Goal: Task Accomplishment & Management: Use online tool/utility

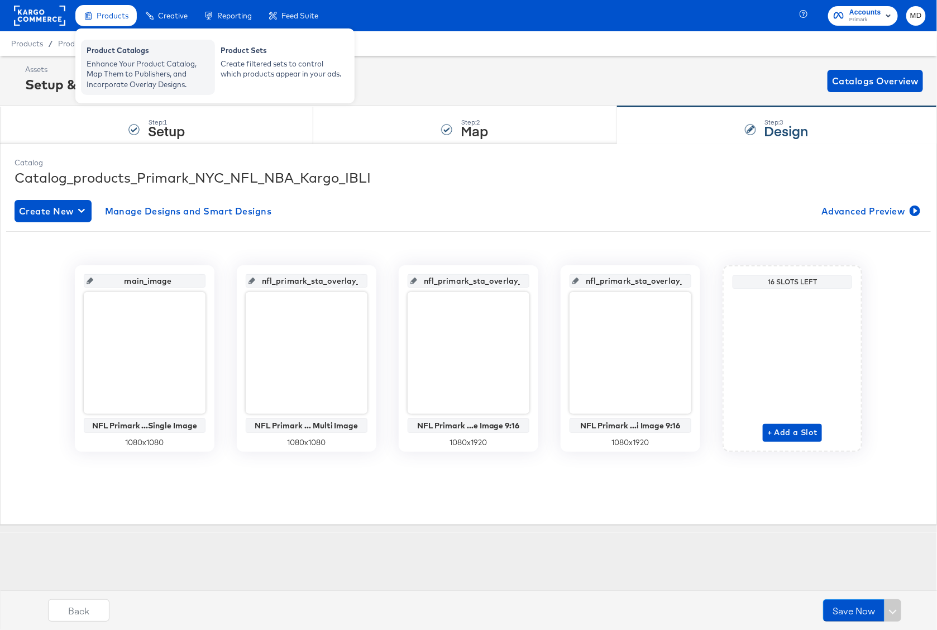
click at [114, 70] on div "Enhance Your Product Catalog, Map Them to Publishers, and Incorporate Overlay D…" at bounding box center [148, 74] width 123 height 31
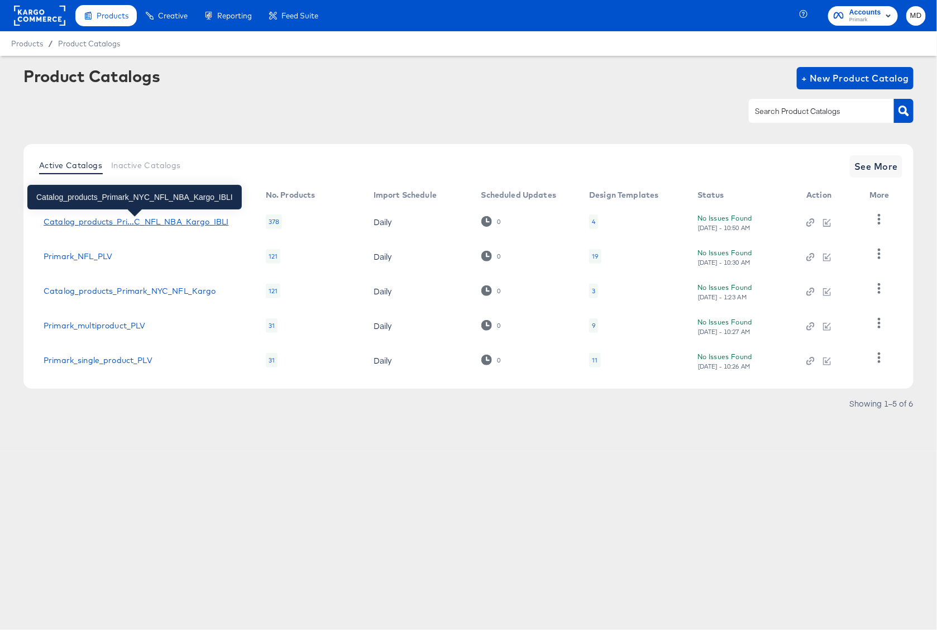
click at [140, 223] on div "Catalog_products_Pri...C_NFL_NBA_Kargo_IBLI" at bounding box center [136, 221] width 185 height 9
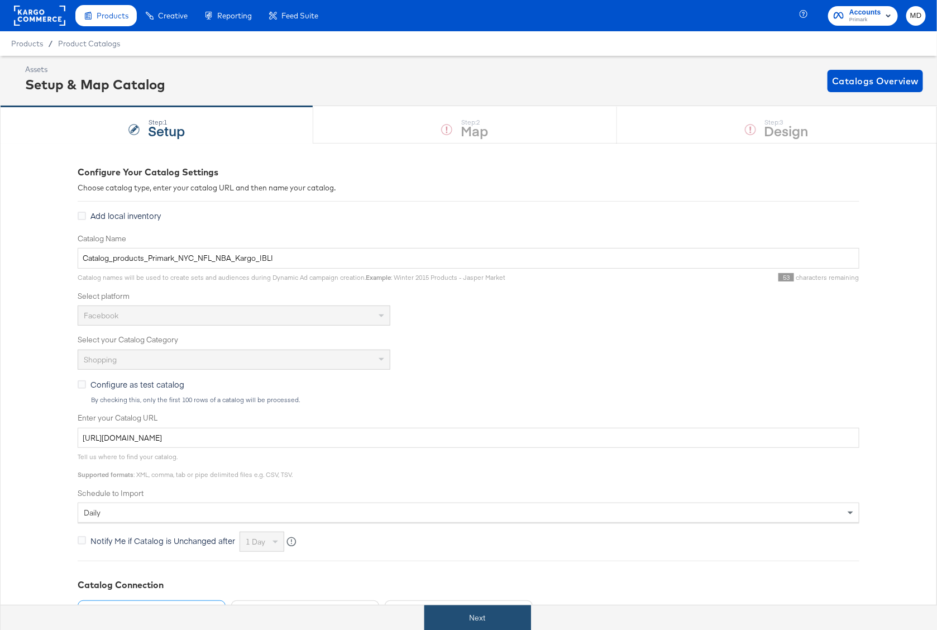
click at [464, 614] on button "Next" at bounding box center [477, 617] width 107 height 25
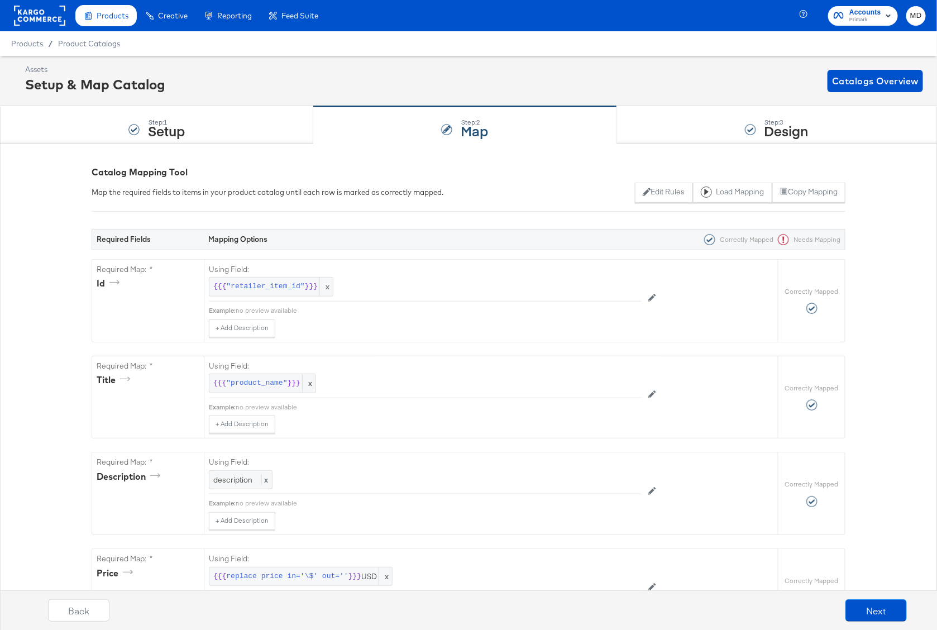
click at [731, 123] on div "Step: 3 Design" at bounding box center [777, 125] width 320 height 37
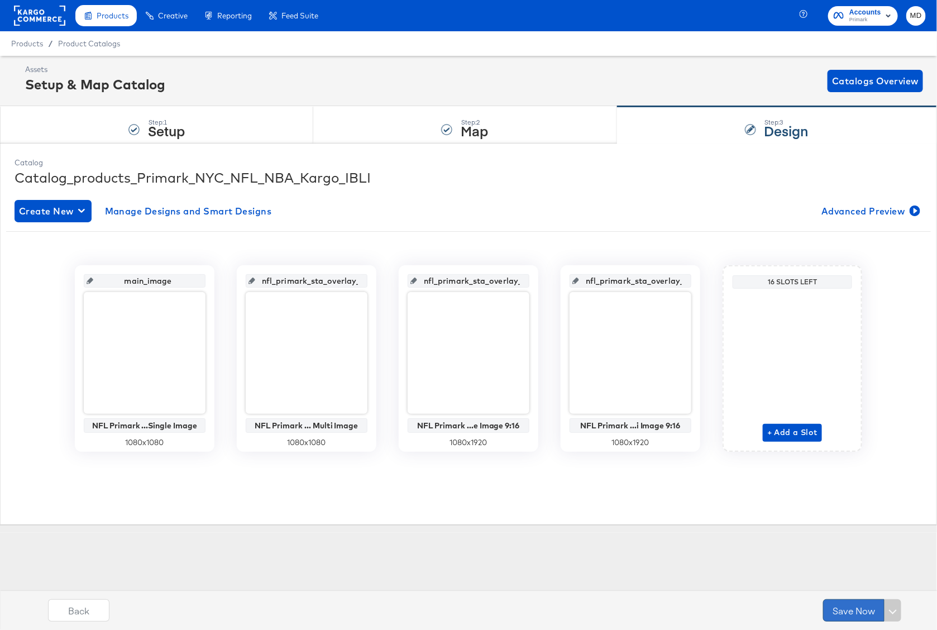
click at [849, 612] on button "Save Now" at bounding box center [853, 610] width 61 height 22
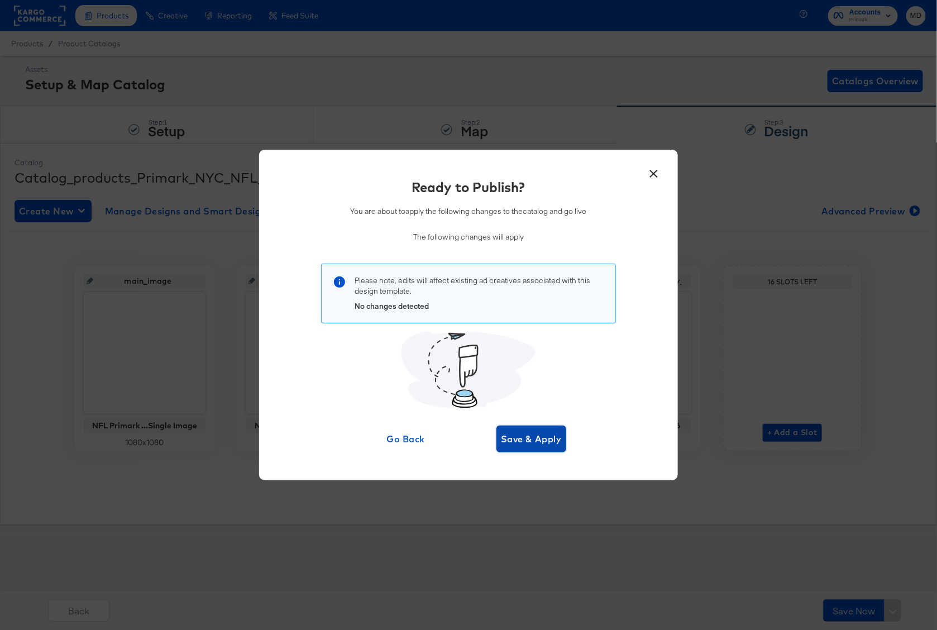
click at [526, 443] on span "Save & Apply" at bounding box center [531, 439] width 61 height 16
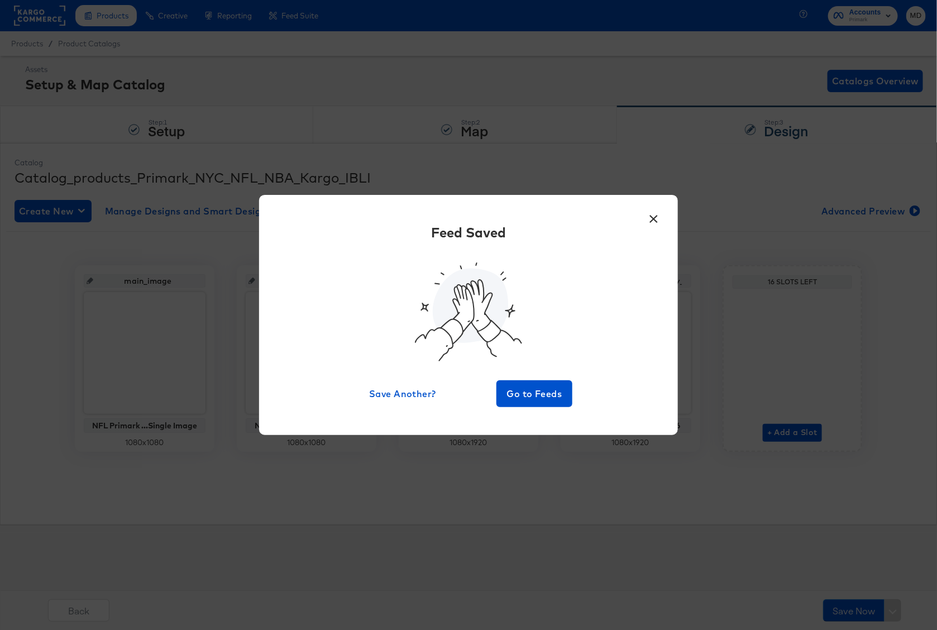
click at [658, 219] on button "×" at bounding box center [654, 216] width 20 height 20
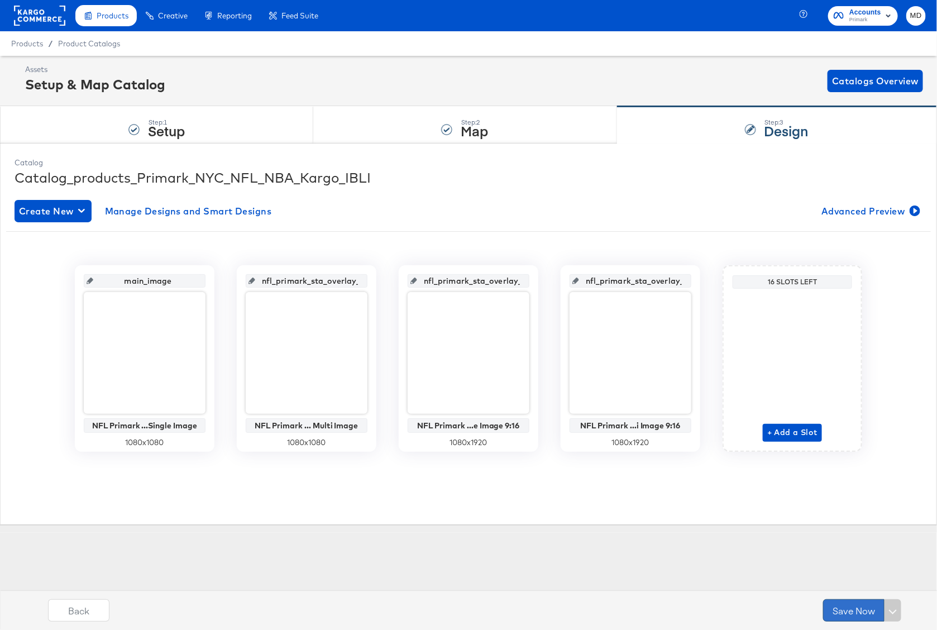
click at [855, 605] on button "Save Now" at bounding box center [853, 610] width 61 height 22
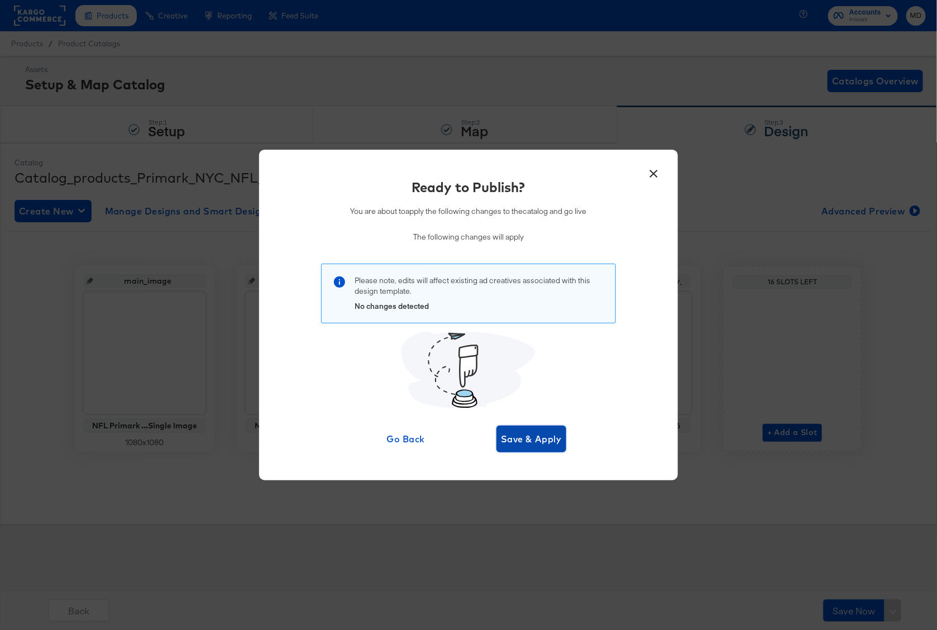
click at [525, 438] on span "Save & Apply" at bounding box center [531, 439] width 61 height 16
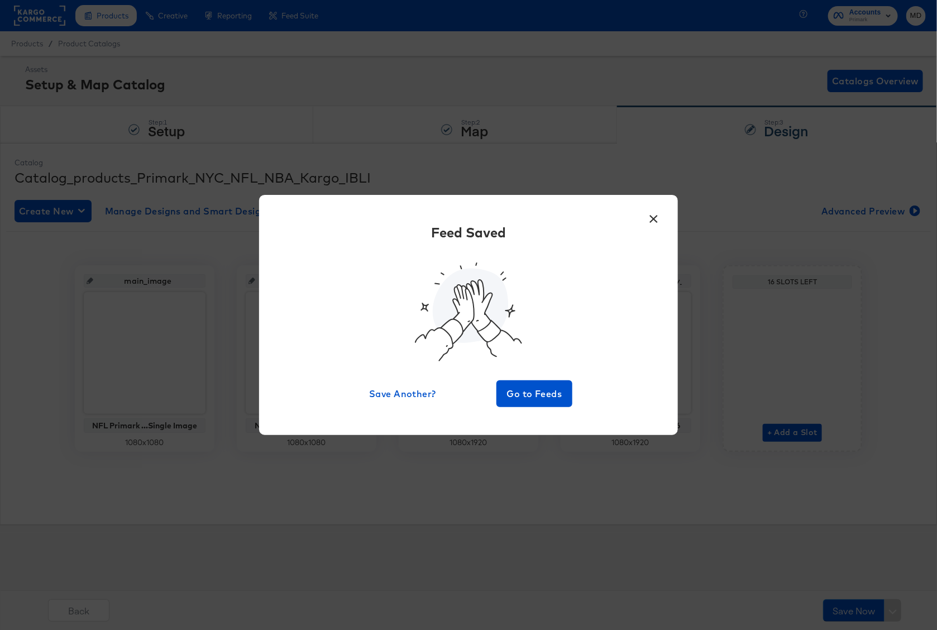
click at [652, 216] on button "×" at bounding box center [654, 216] width 20 height 20
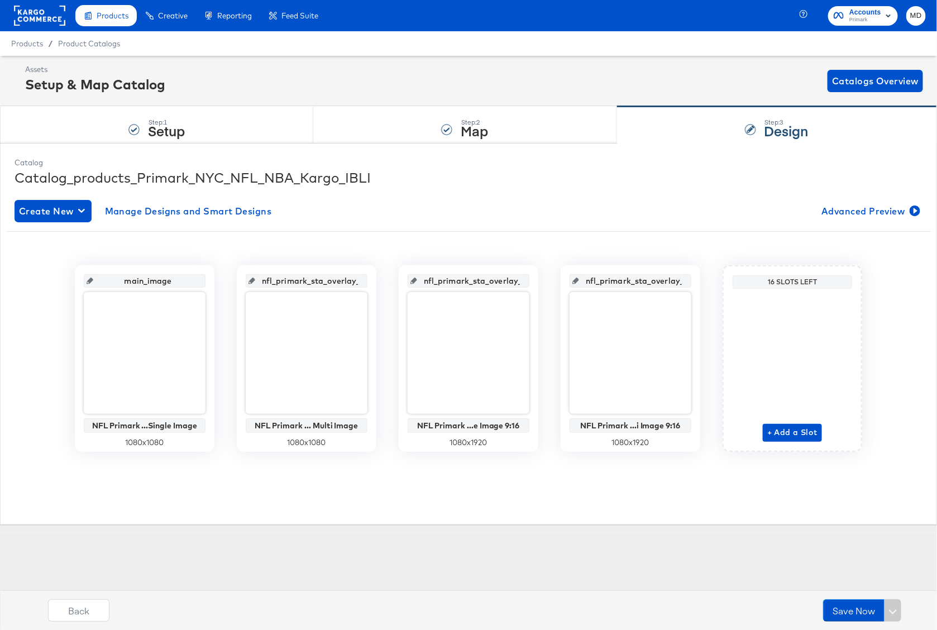
click at [538, 513] on div "Catalog Catalog_products_Primark_NYC_NFL_NBA_Kargo_IBLI Create New Manage Desig…" at bounding box center [468, 333] width 919 height 363
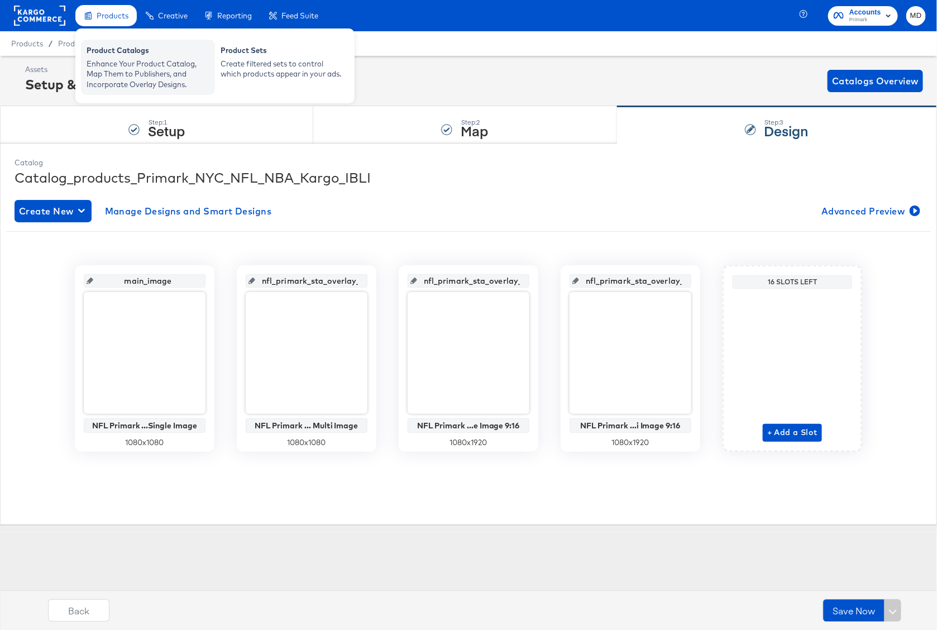
click at [108, 59] on div "Enhance Your Product Catalog, Map Them to Publishers, and Incorporate Overlay D…" at bounding box center [148, 74] width 123 height 31
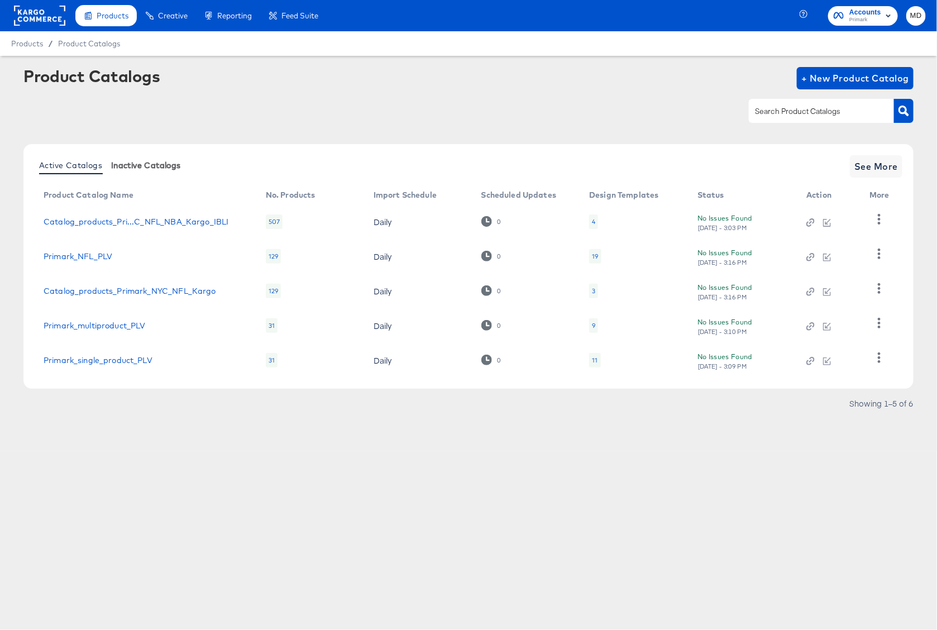
click at [141, 161] on span "Inactive Catalogs" at bounding box center [146, 165] width 70 height 9
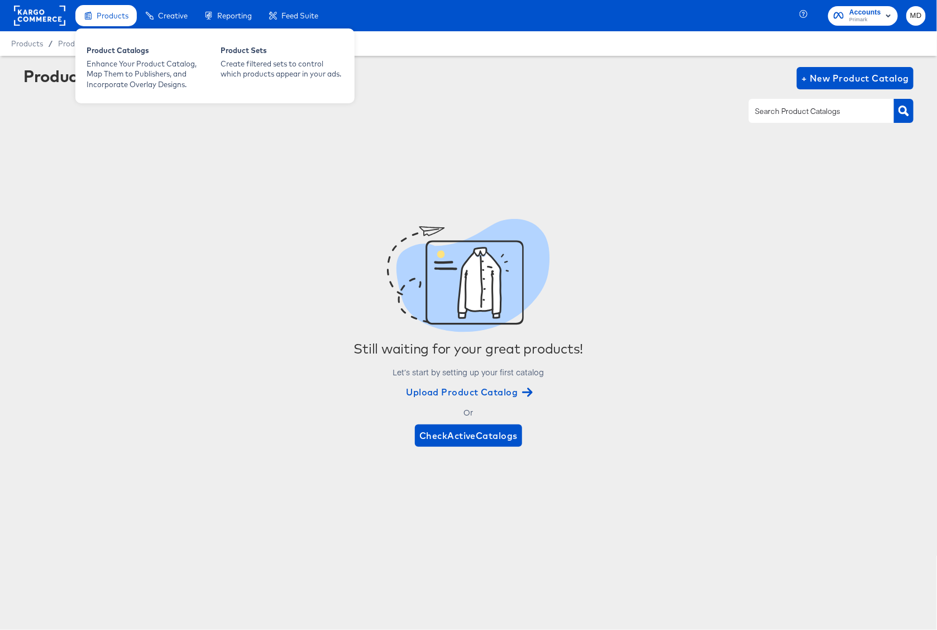
click at [115, 16] on span "Products" at bounding box center [113, 15] width 32 height 9
click at [115, 84] on div "Enhance Your Product Catalog, Map Them to Publishers, and Incorporate Overlay D…" at bounding box center [148, 74] width 123 height 31
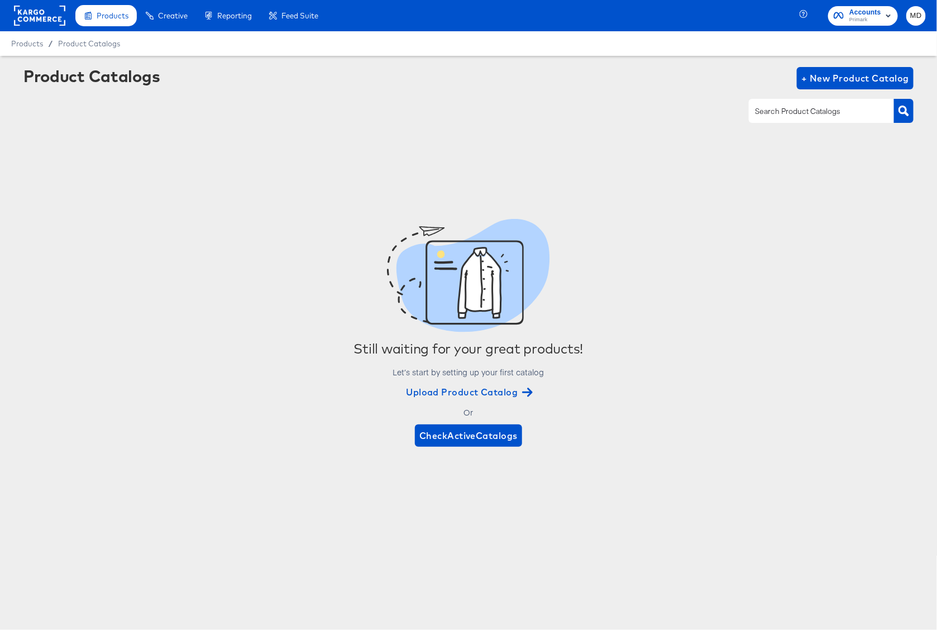
click at [95, 20] on div "Products" at bounding box center [105, 16] width 61 height 22
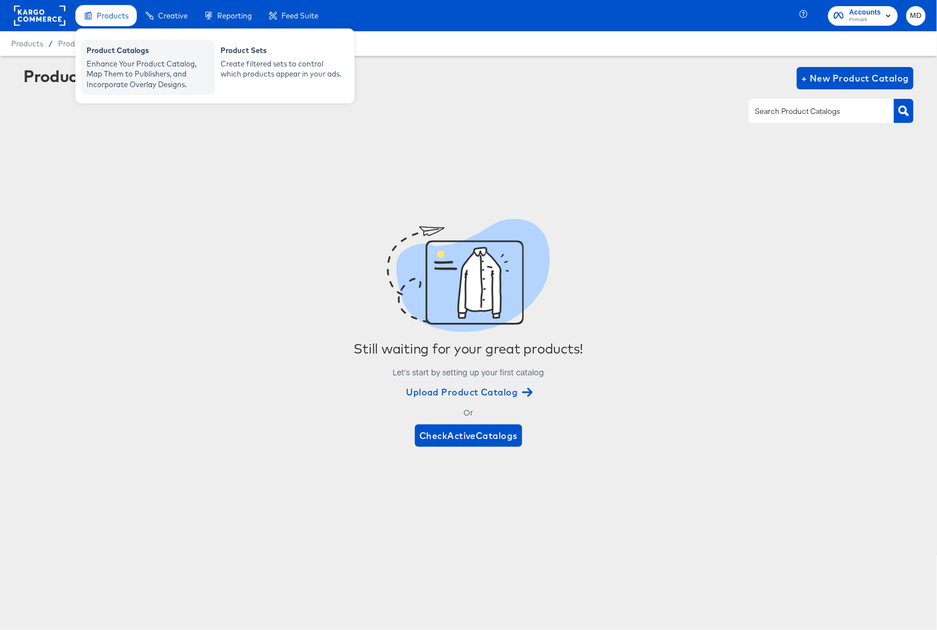
click at [106, 80] on div "Enhance Your Product Catalog, Map Them to Publishers, and Incorporate Overlay D…" at bounding box center [148, 74] width 123 height 31
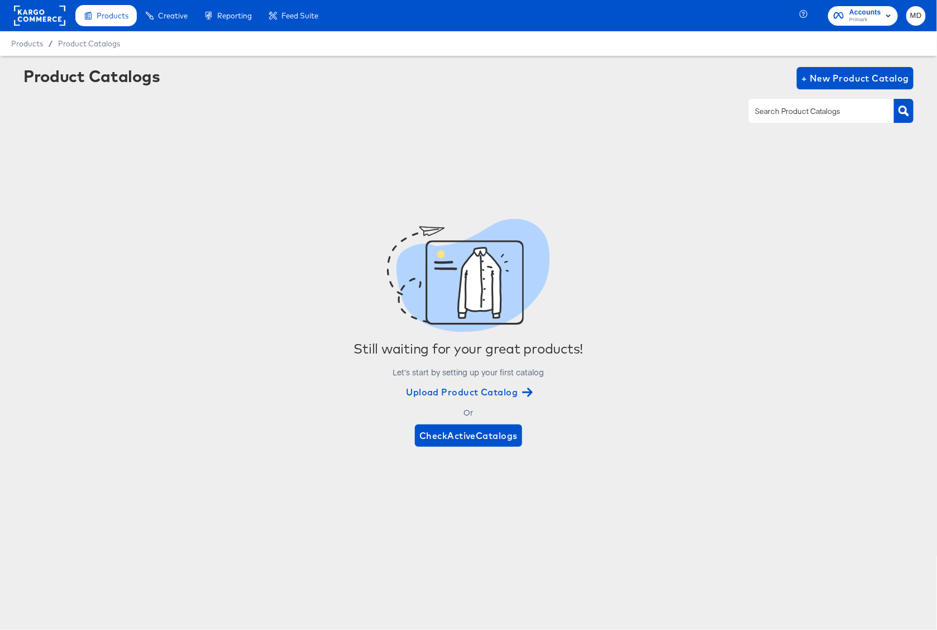
click at [30, 9] on rect at bounding box center [39, 16] width 51 height 20
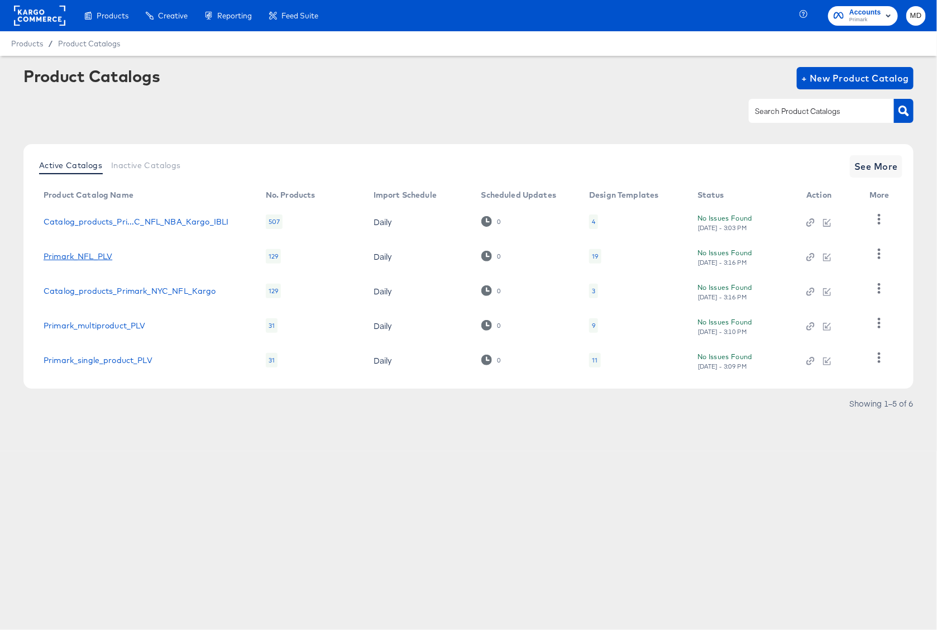
click at [101, 258] on link "Primark_NFL_PLV" at bounding box center [78, 256] width 69 height 9
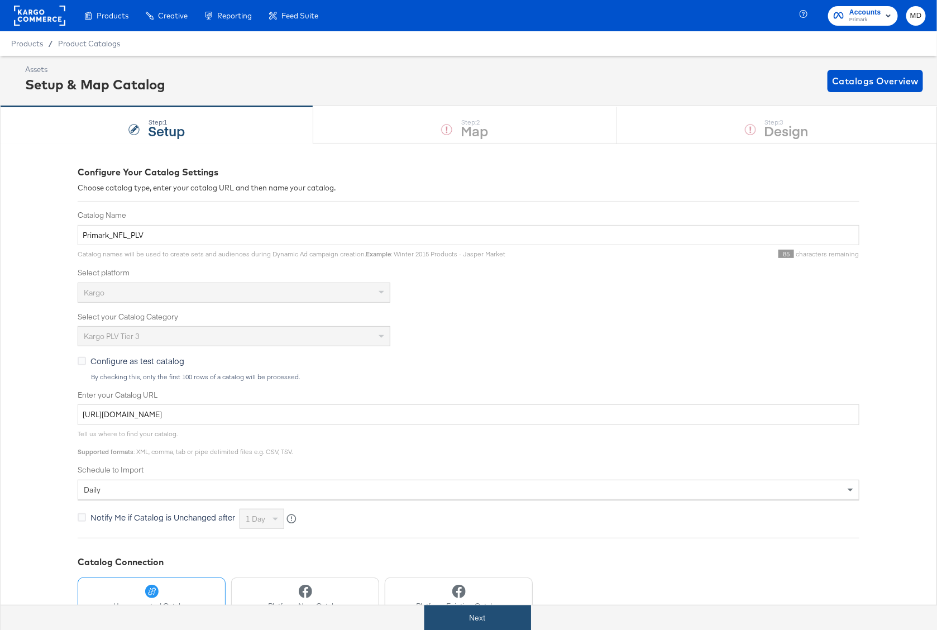
click at [453, 615] on button "Next" at bounding box center [477, 617] width 107 height 25
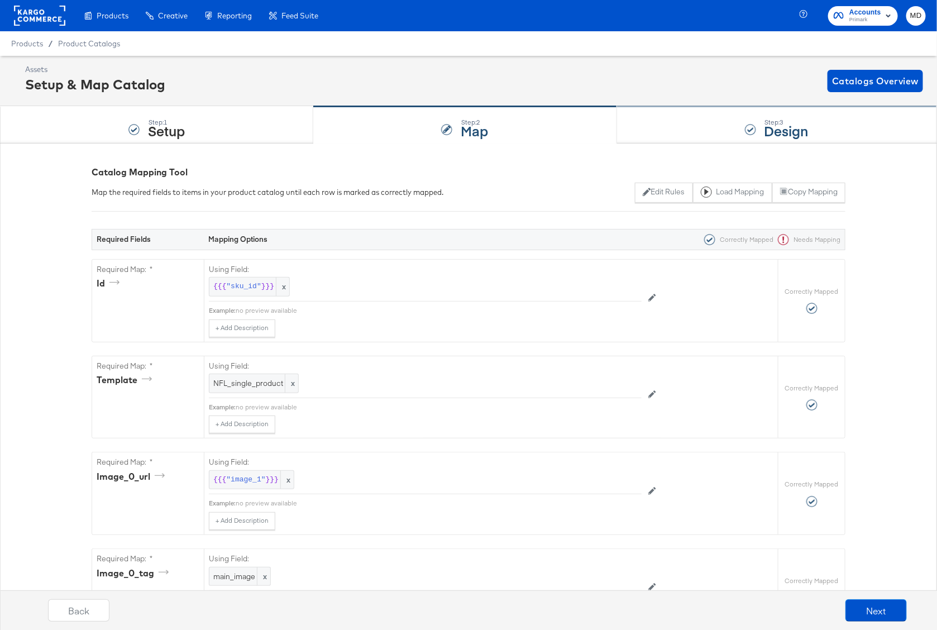
click at [676, 128] on div "Step: 3 Design" at bounding box center [777, 125] width 320 height 37
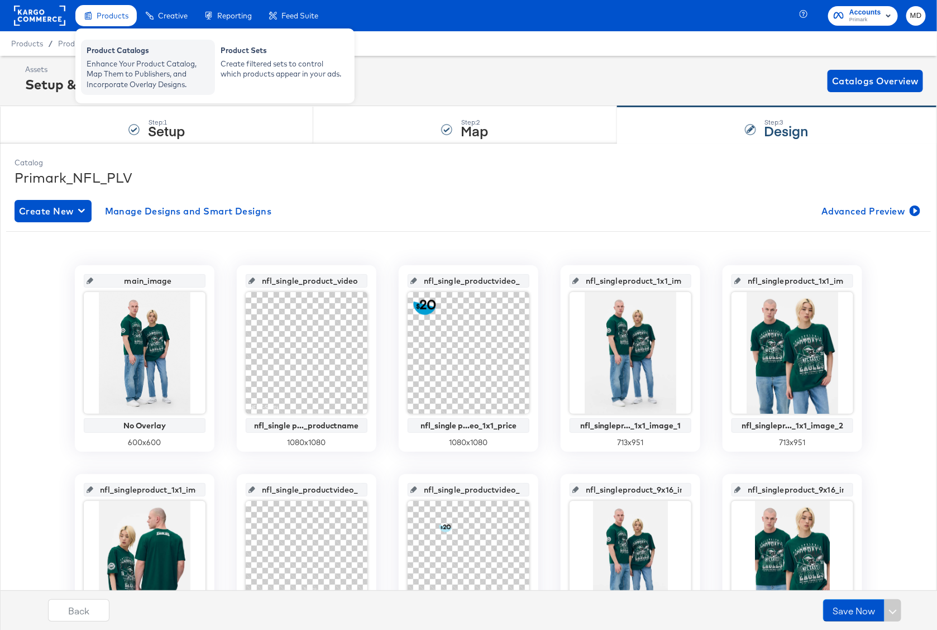
click at [123, 78] on div "Enhance Your Product Catalog, Map Them to Publishers, and Incorporate Overlay D…" at bounding box center [148, 74] width 123 height 31
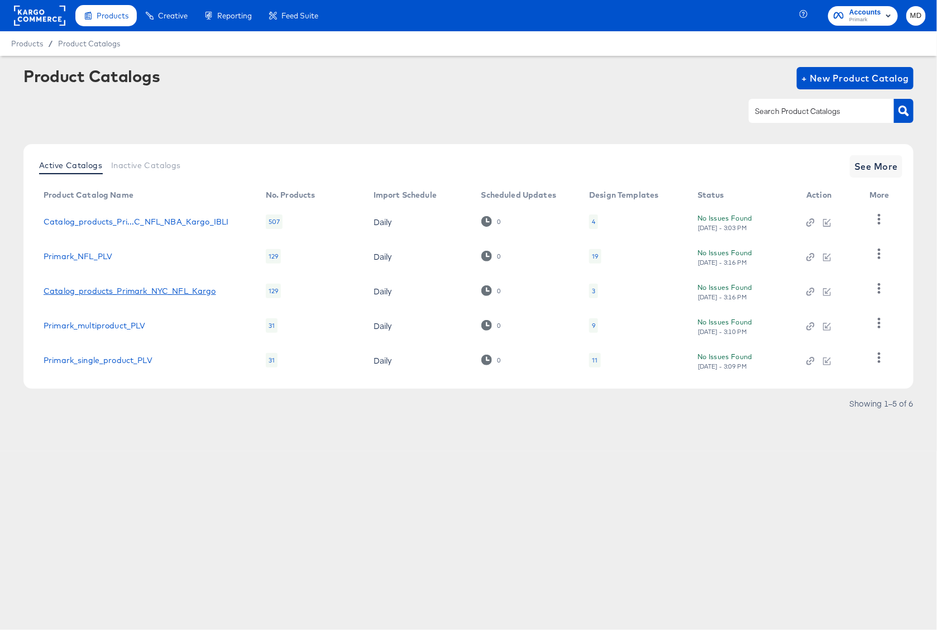
click at [119, 289] on link "Catalog_products_Primark_NYC_NFL_Kargo" at bounding box center [130, 290] width 173 height 9
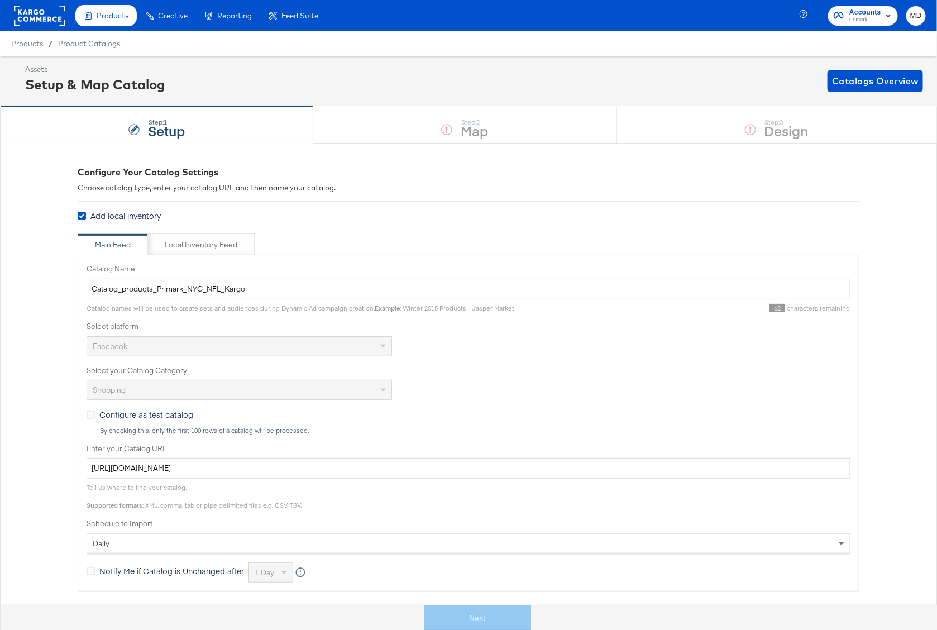
click at [483, 594] on div "Configure Your Catalog Settings Choose catalog type, enter your catalog URL and…" at bounding box center [469, 509] width 782 height 687
click at [483, 620] on div "Next" at bounding box center [478, 617] width 954 height 25
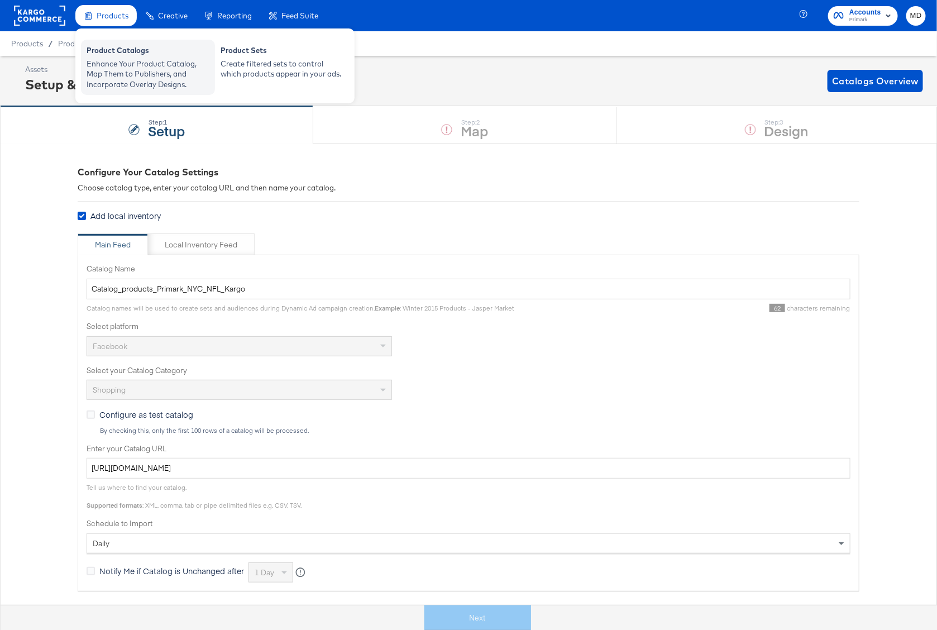
click at [112, 50] on div "Product Catalogs" at bounding box center [148, 51] width 123 height 13
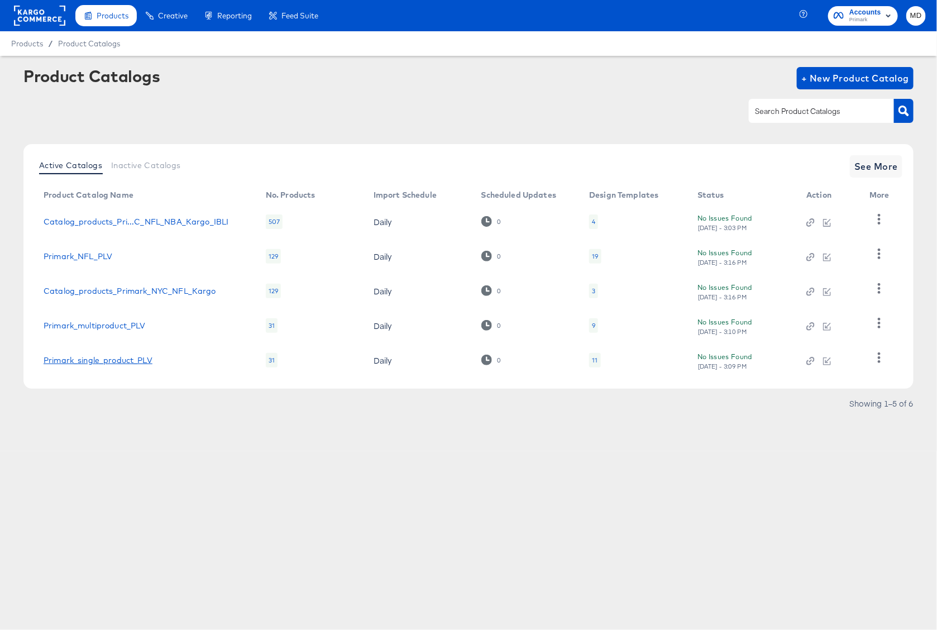
click at [100, 357] on link "Primark_single_product_PLV" at bounding box center [98, 360] width 109 height 9
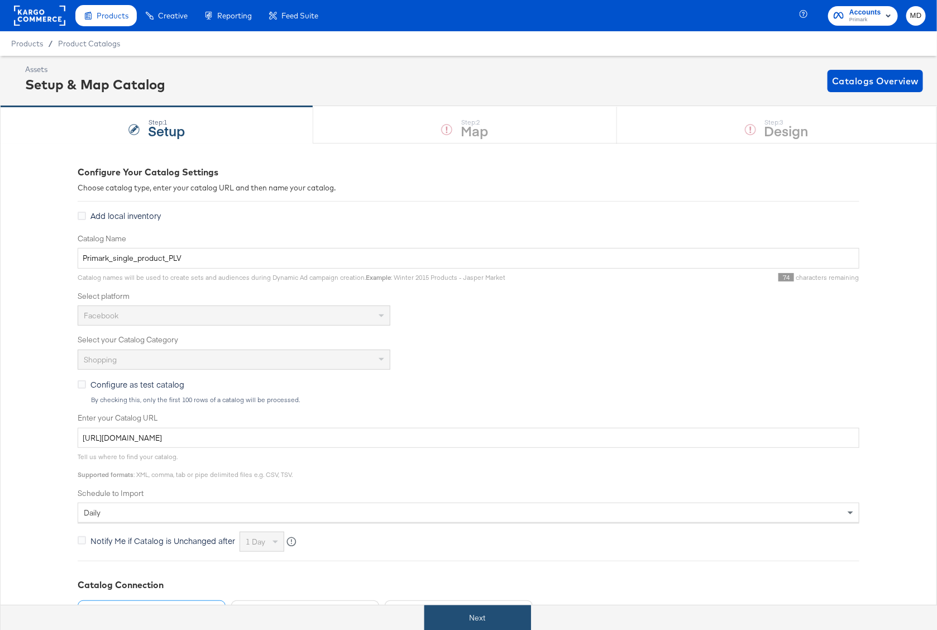
click at [467, 610] on button "Next" at bounding box center [477, 617] width 107 height 25
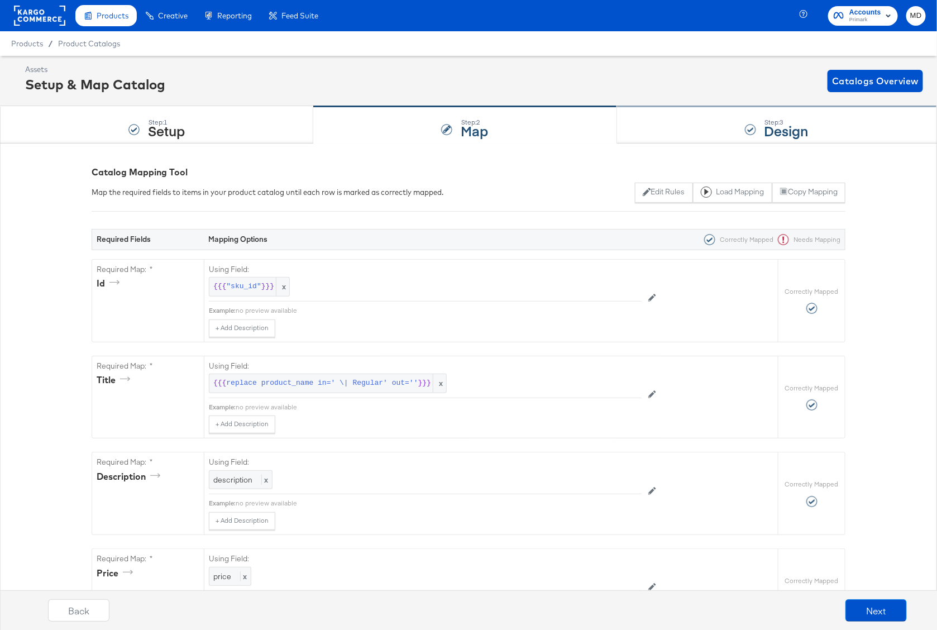
click at [732, 126] on div "Step: 3 Design" at bounding box center [777, 125] width 320 height 37
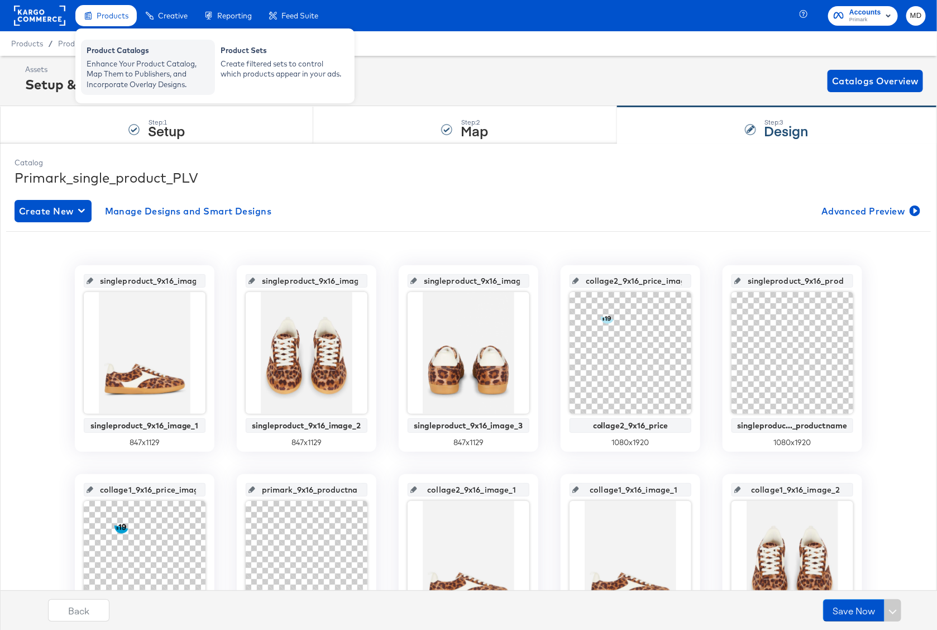
click at [107, 59] on div "Enhance Your Product Catalog, Map Them to Publishers, and Incorporate Overlay D…" at bounding box center [148, 74] width 123 height 31
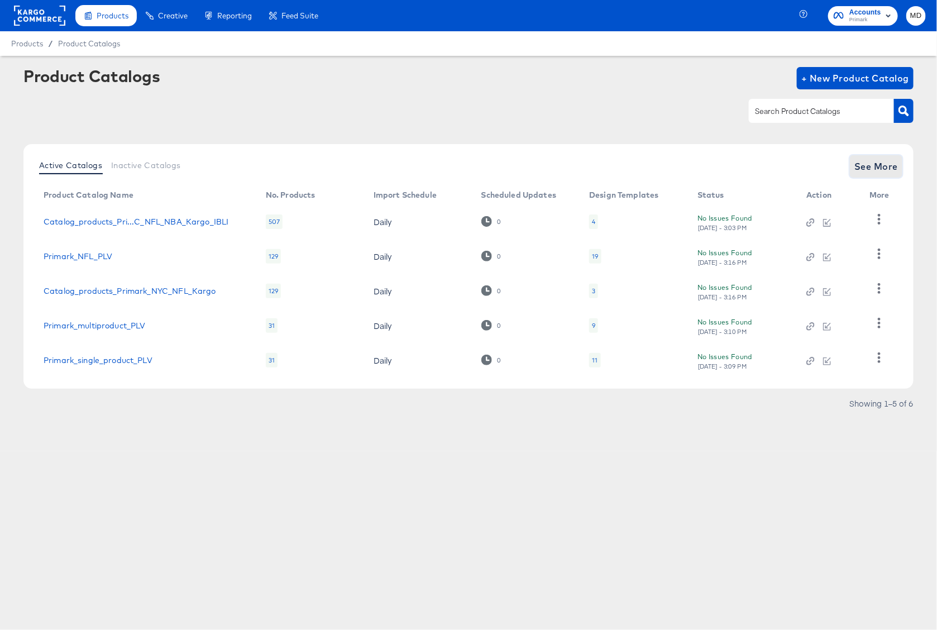
click at [887, 166] on span "See More" at bounding box center [876, 167] width 44 height 16
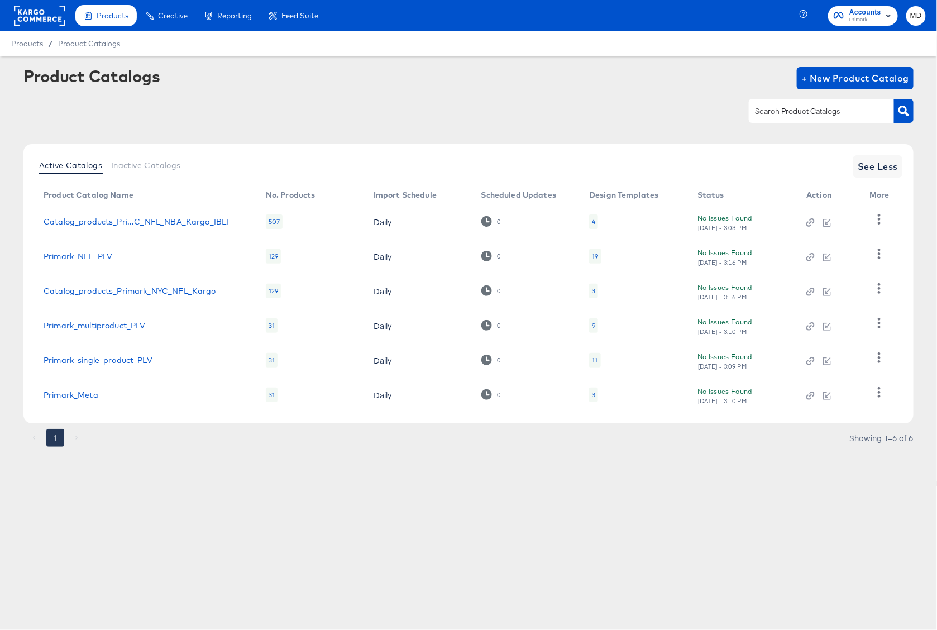
click at [83, 399] on td "Primark_Meta" at bounding box center [146, 394] width 222 height 35
click at [80, 396] on link "Primark_Meta" at bounding box center [71, 394] width 55 height 9
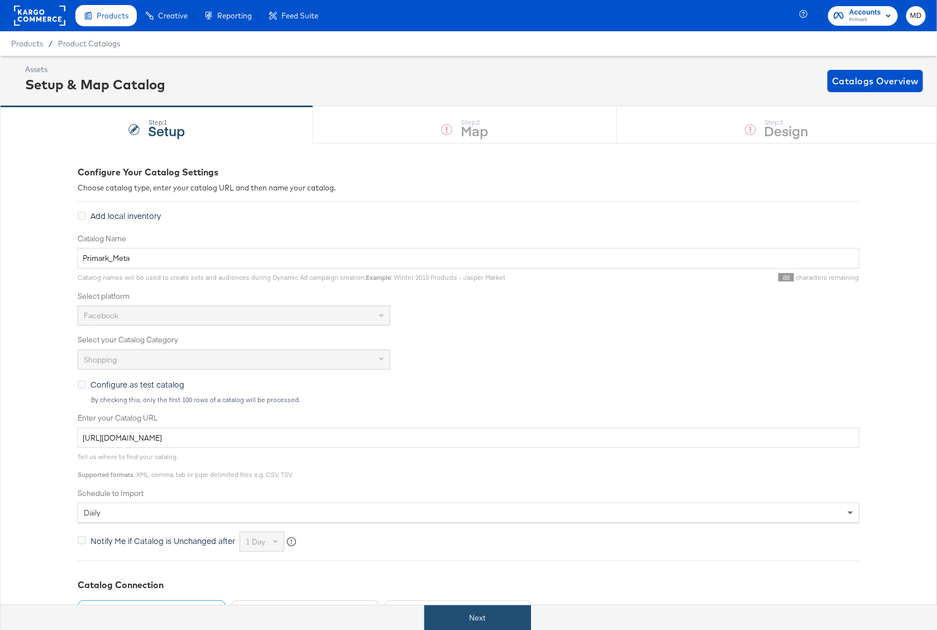
click at [486, 612] on button "Next" at bounding box center [477, 617] width 107 height 25
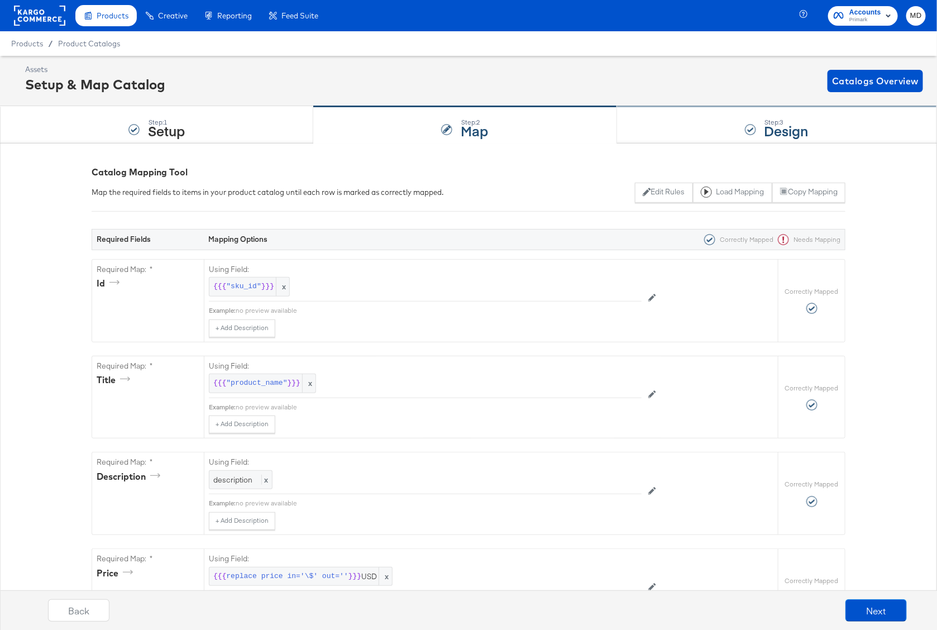
click at [727, 119] on div "Step: 3 Design" at bounding box center [777, 125] width 320 height 37
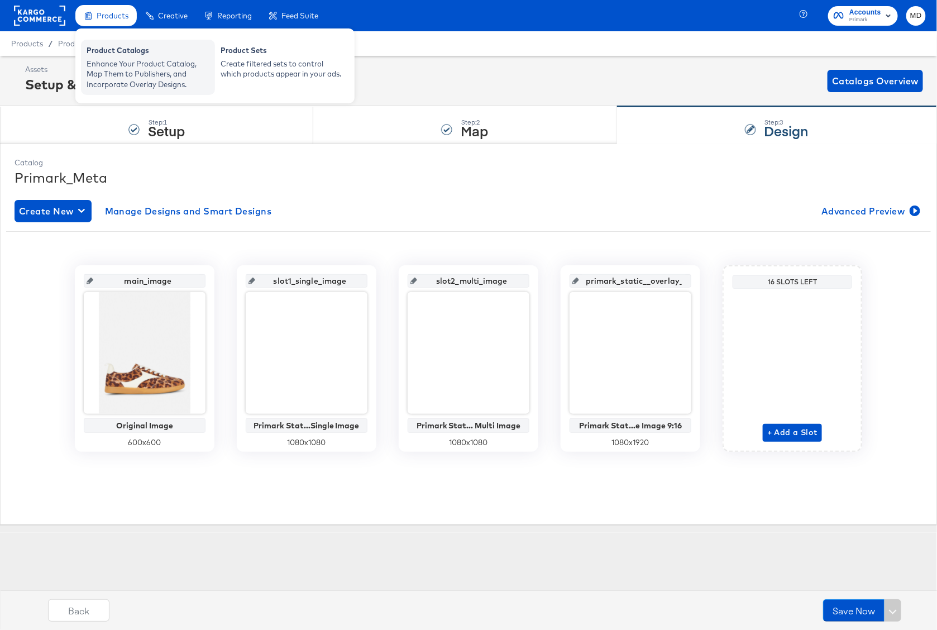
click at [105, 60] on div "Enhance Your Product Catalog, Map Them to Publishers, and Incorporate Overlay D…" at bounding box center [148, 74] width 123 height 31
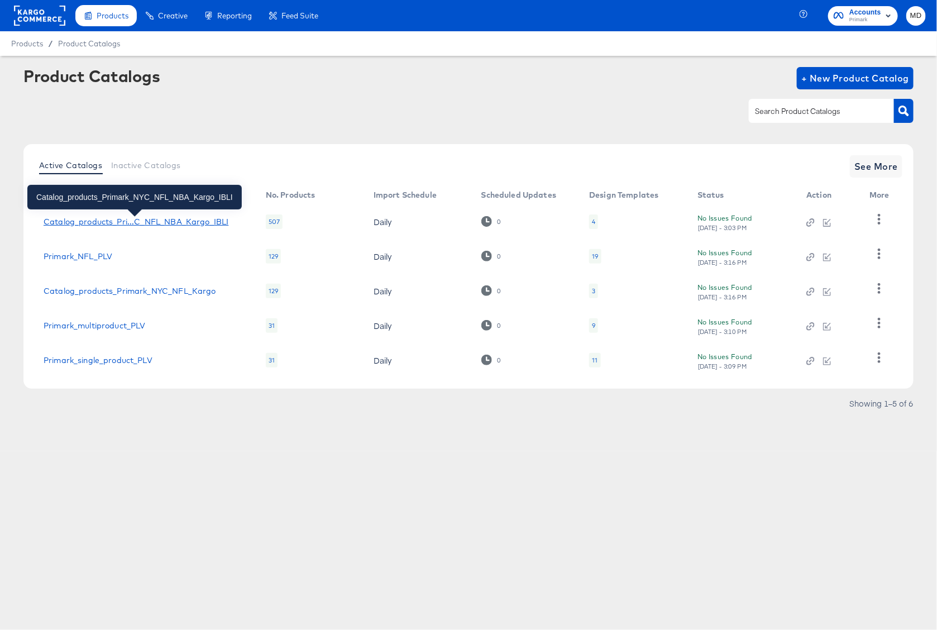
click at [89, 222] on div "Catalog_products_Pri...C_NFL_NBA_Kargo_IBLI" at bounding box center [136, 221] width 185 height 9
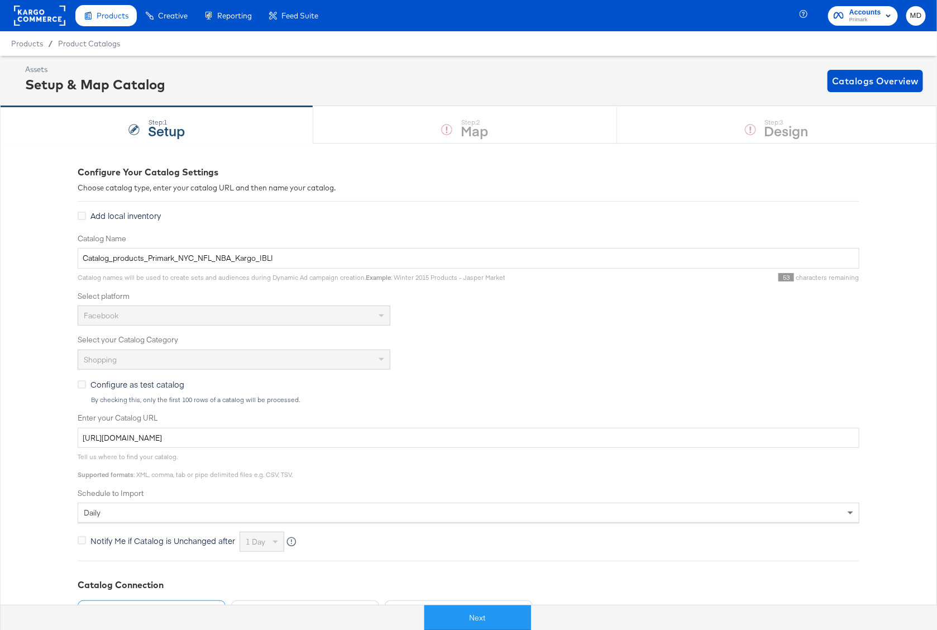
click at [446, 601] on div "Next" at bounding box center [477, 612] width 937 height 33
click at [447, 605] on div "Next" at bounding box center [478, 618] width 954 height 26
click at [447, 619] on button "Next" at bounding box center [477, 617] width 107 height 25
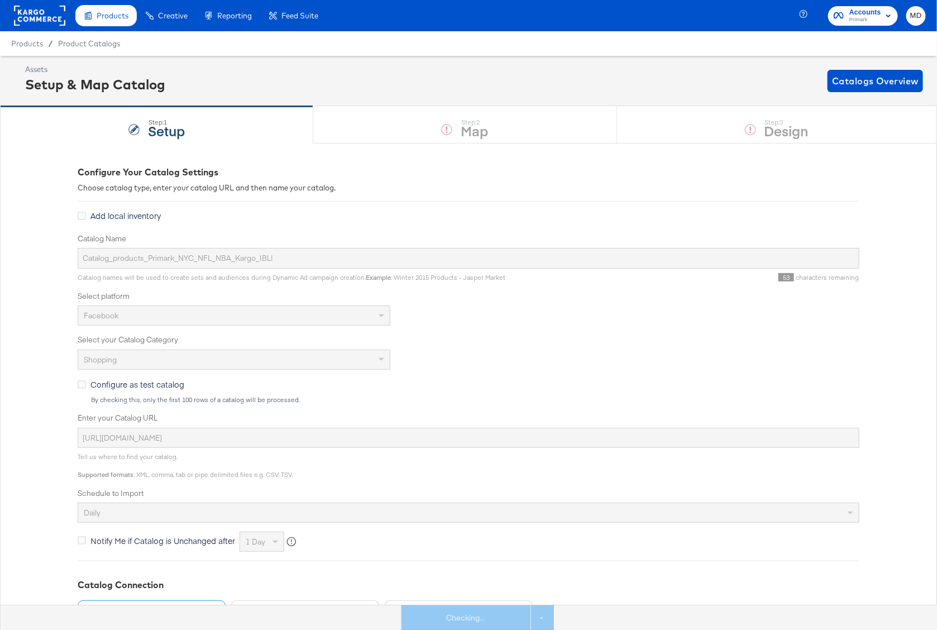
click at [710, 119] on div "Step: 1 Setup Step: 2 Map Step: 3 Design" at bounding box center [468, 124] width 937 height 37
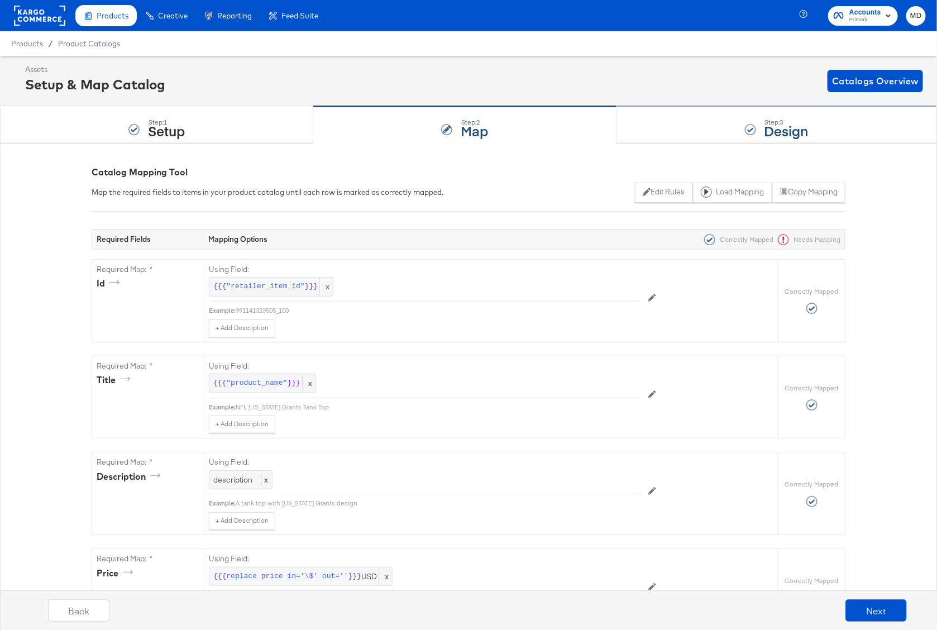
click at [722, 125] on div "Step: 3 Design" at bounding box center [777, 125] width 320 height 37
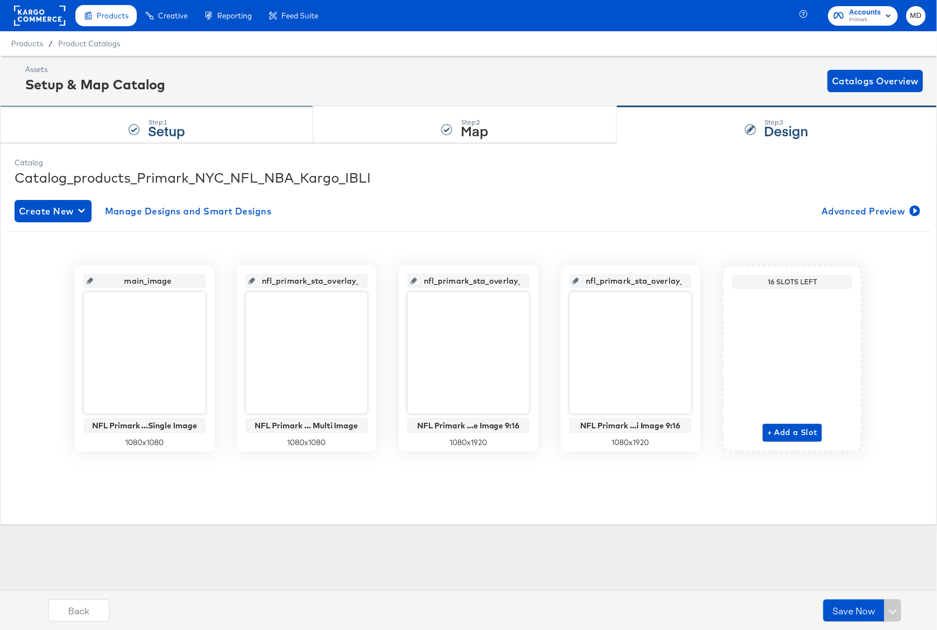
click at [193, 127] on div "Step: 1 Setup" at bounding box center [156, 125] width 313 height 37
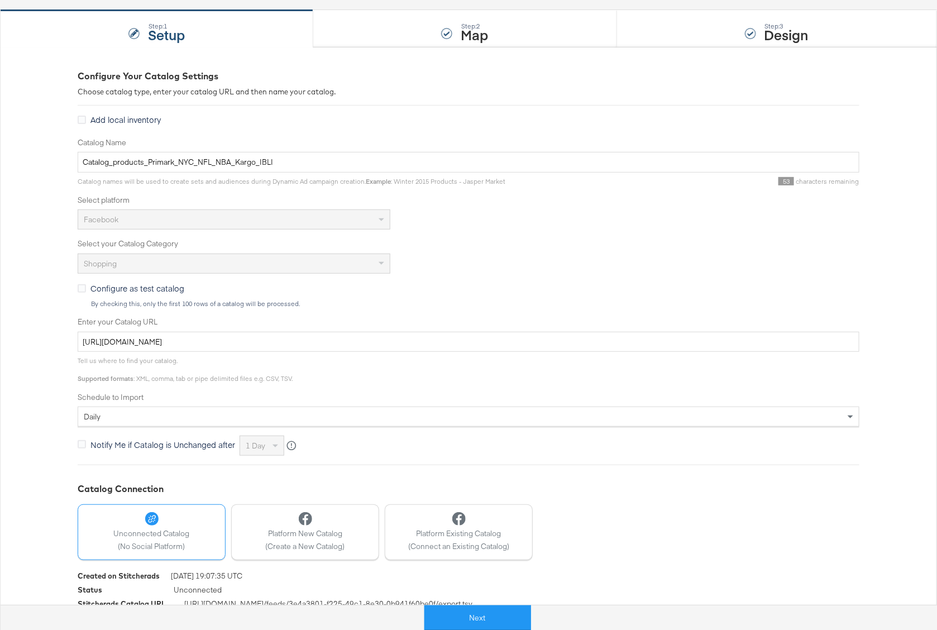
scroll to position [118, 0]
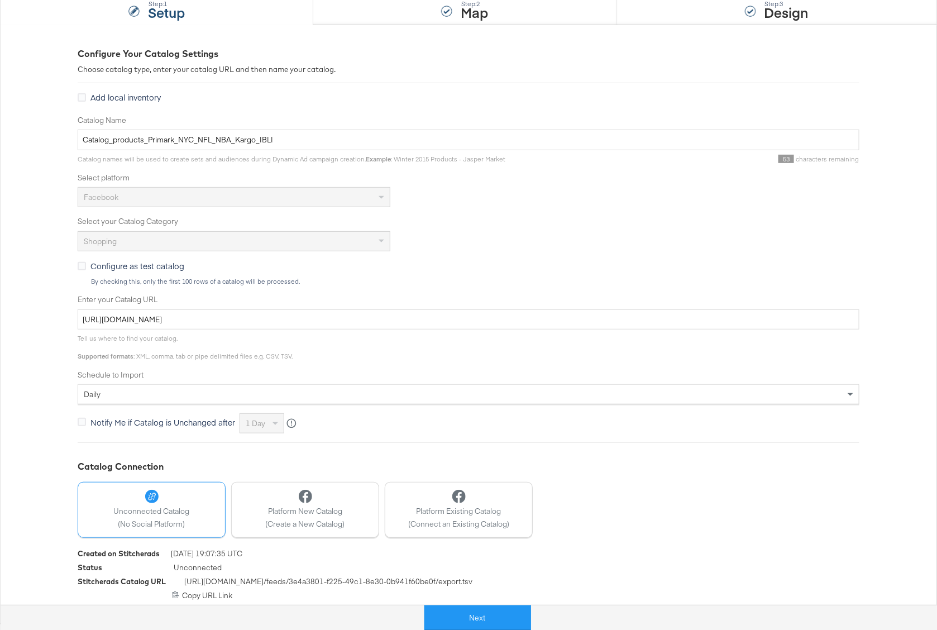
click at [381, 577] on span "https://feeds.stitcherads.com /feeds/ 3e4a3801-f225-49c1-8e30-0b941f60be0f /exp…" at bounding box center [328, 583] width 288 height 14
copy div "https://feeds.stitcherads.com /feeds/ 3e4a3801-f225-49c1-8e30-0b941f60be0f /exp…"
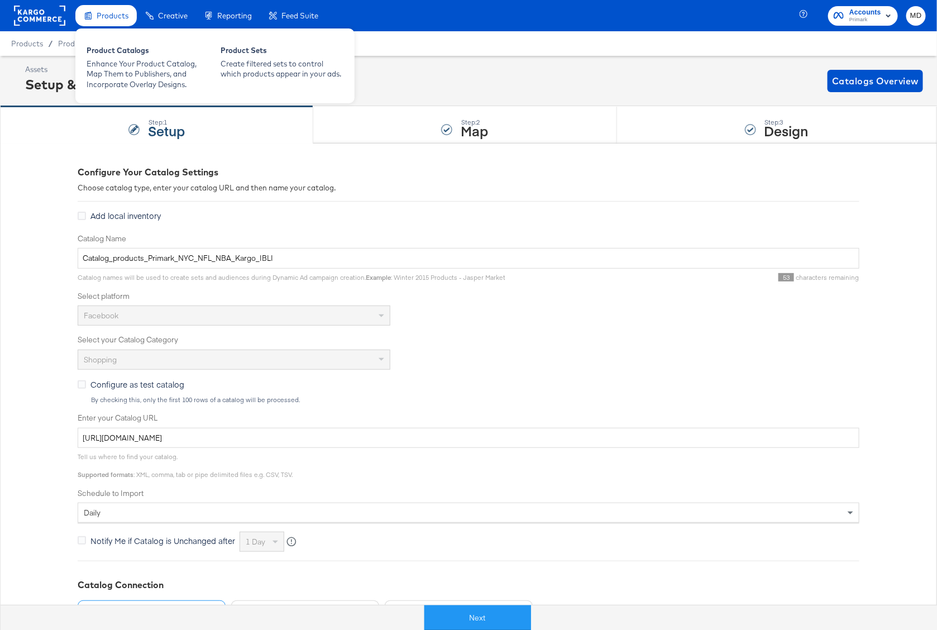
click at [95, 21] on div "Products" at bounding box center [105, 16] width 61 height 22
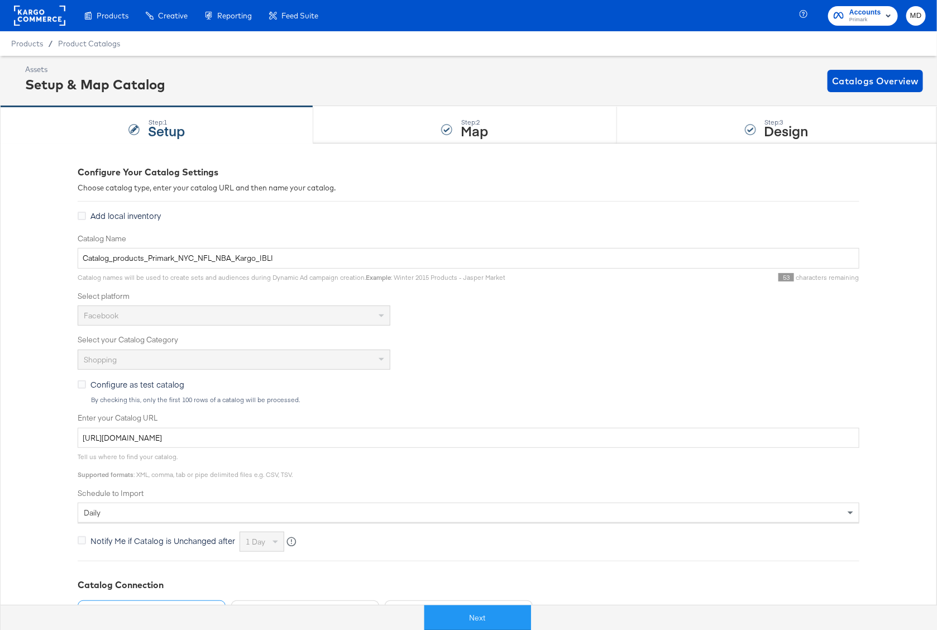
click at [54, 28] on div at bounding box center [39, 15] width 51 height 31
click at [54, 23] on rect at bounding box center [39, 16] width 51 height 20
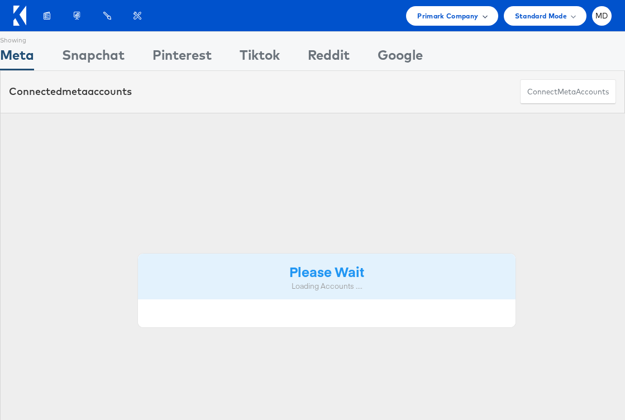
click at [464, 17] on span "Primark Company" at bounding box center [447, 16] width 61 height 12
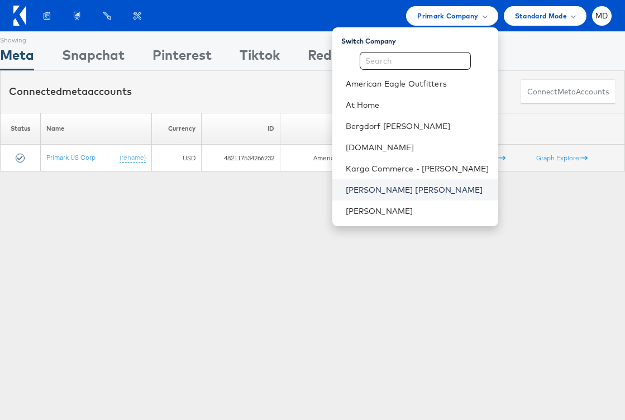
click at [418, 190] on link "[PERSON_NAME] [PERSON_NAME]" at bounding box center [417, 189] width 143 height 11
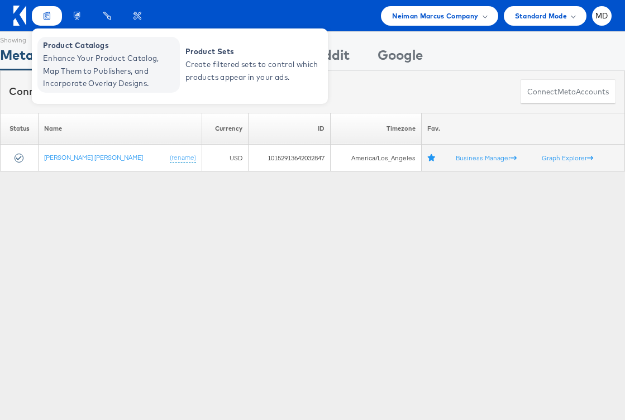
click at [65, 49] on span "Product Catalogs" at bounding box center [110, 45] width 134 height 13
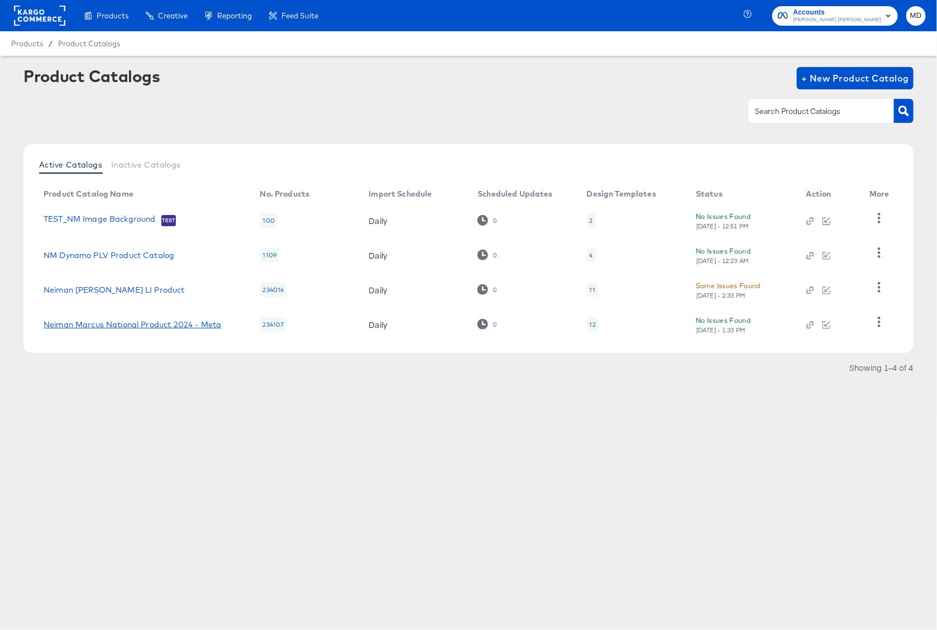
click at [155, 328] on link "Neiman Marcus National Product 2024 - Meta" at bounding box center [133, 324] width 178 height 9
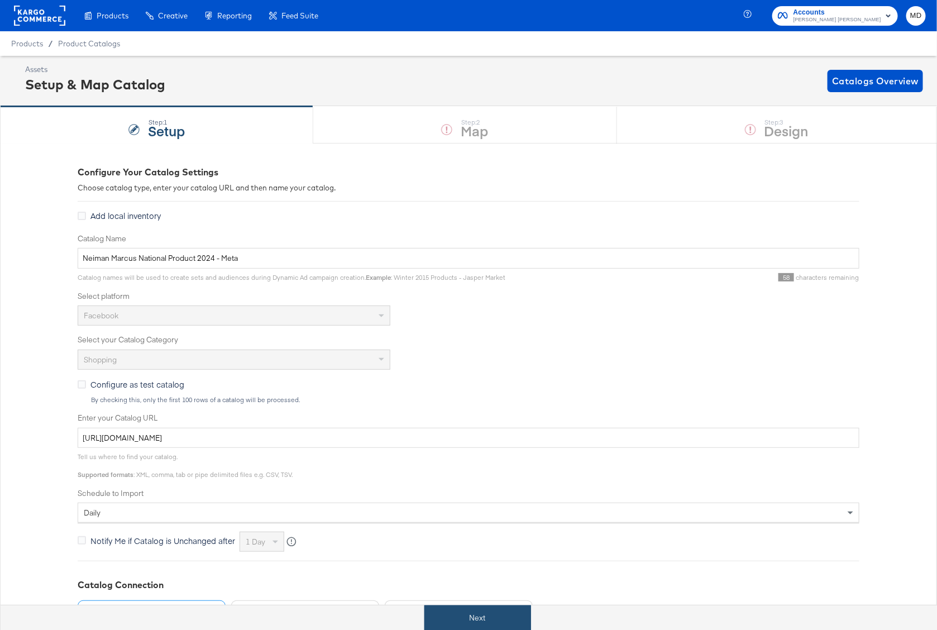
click at [484, 614] on button "Next" at bounding box center [477, 617] width 107 height 25
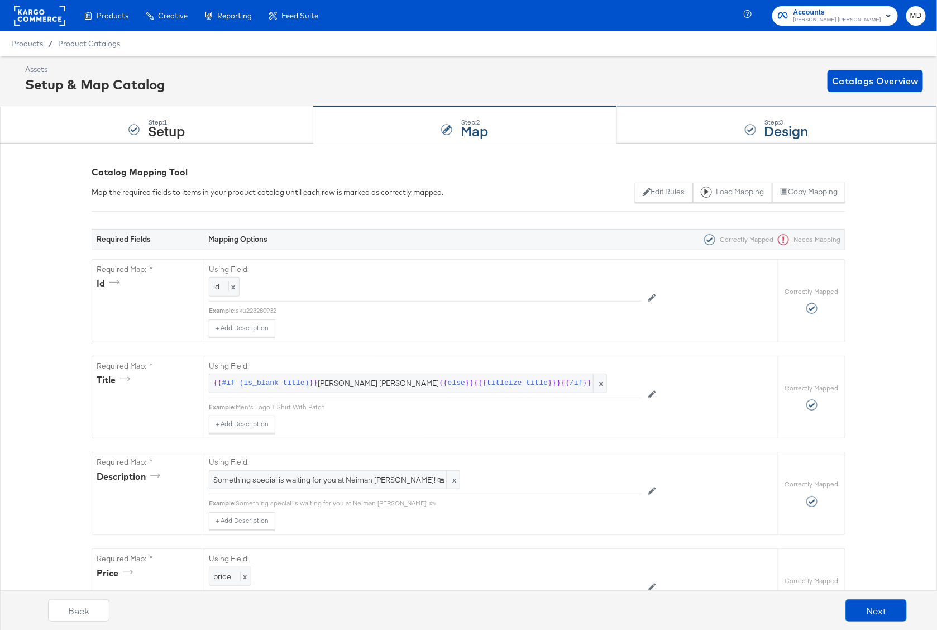
click at [773, 109] on div "Step: 3 Design" at bounding box center [777, 125] width 320 height 37
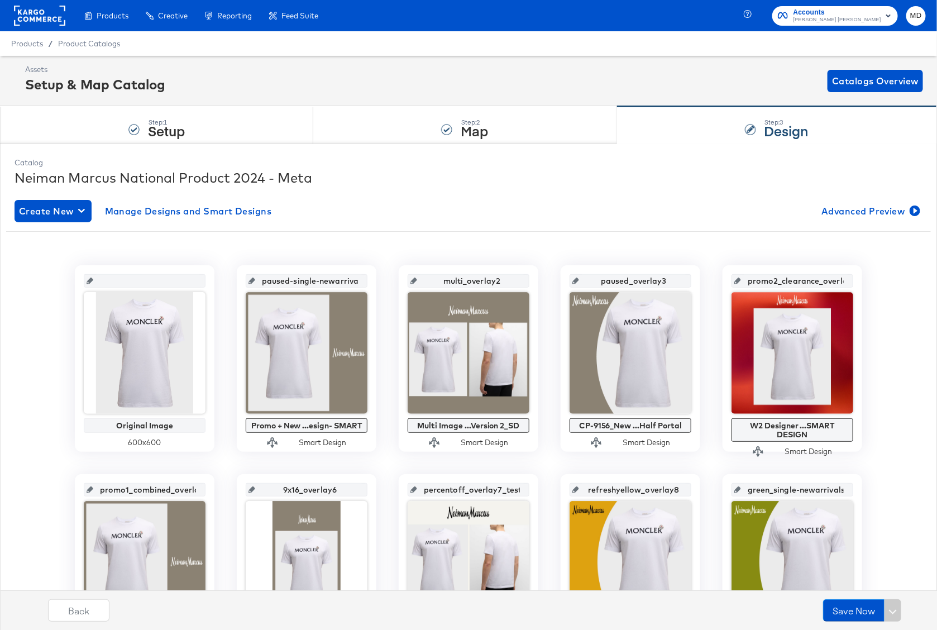
click at [56, 17] on rect at bounding box center [39, 16] width 51 height 20
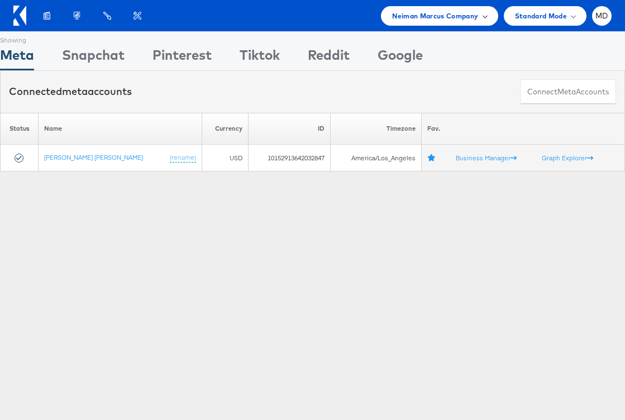
click at [435, 12] on span "Neiman Marcus Company" at bounding box center [435, 16] width 86 height 12
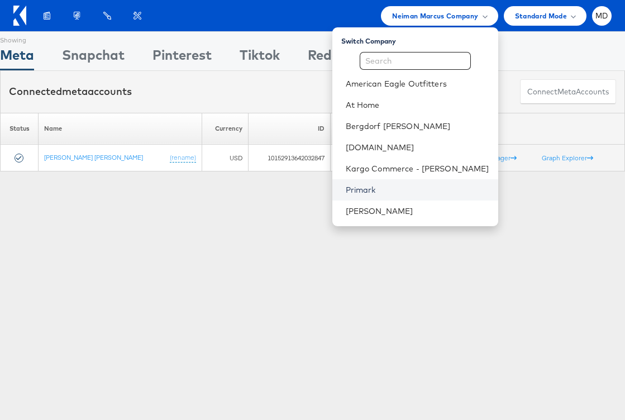
click at [369, 185] on link "Primark" at bounding box center [417, 189] width 143 height 11
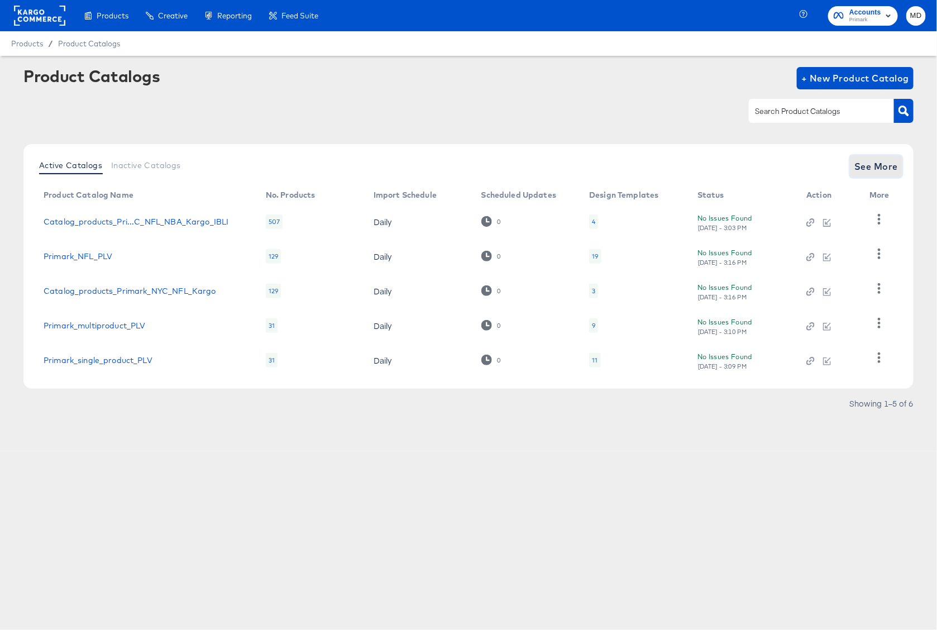
click at [875, 171] on span "See More" at bounding box center [876, 167] width 44 height 16
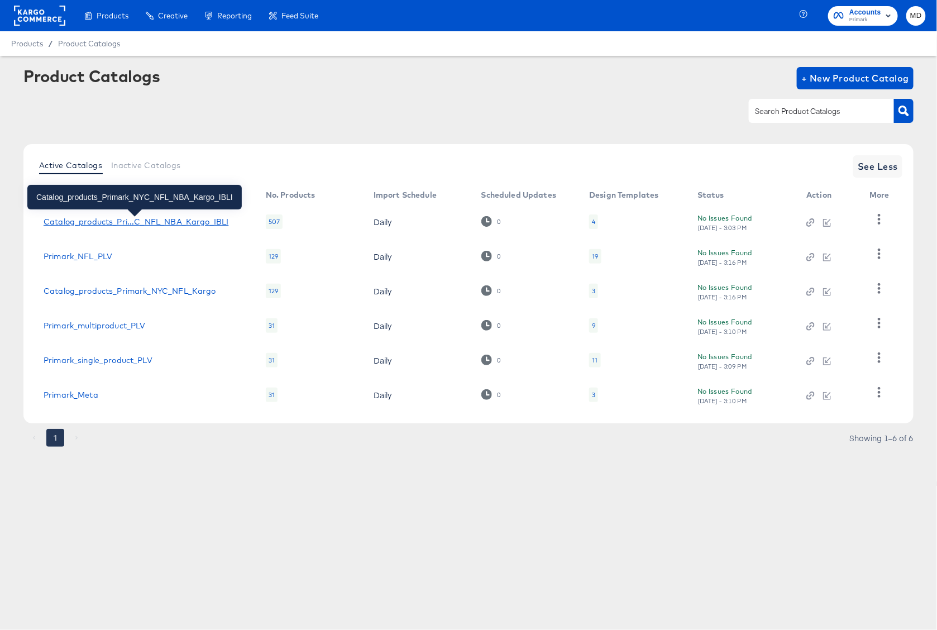
click at [107, 225] on div "Catalog_products_Pri...C_NFL_NBA_Kargo_IBLI" at bounding box center [136, 221] width 185 height 9
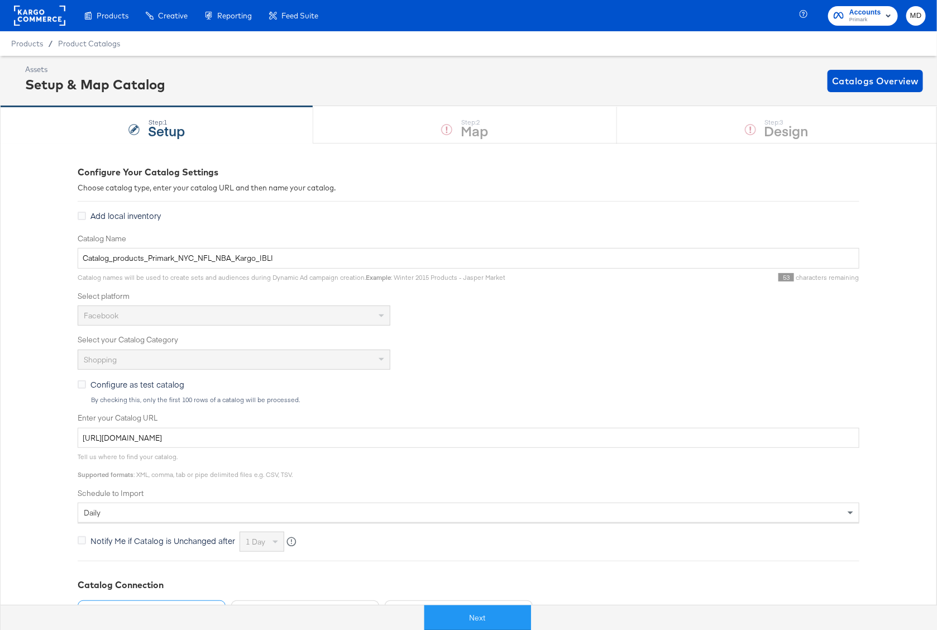
click at [466, 597] on div "Next" at bounding box center [477, 612] width 937 height 33
click at [466, 609] on button "Next" at bounding box center [477, 617] width 107 height 25
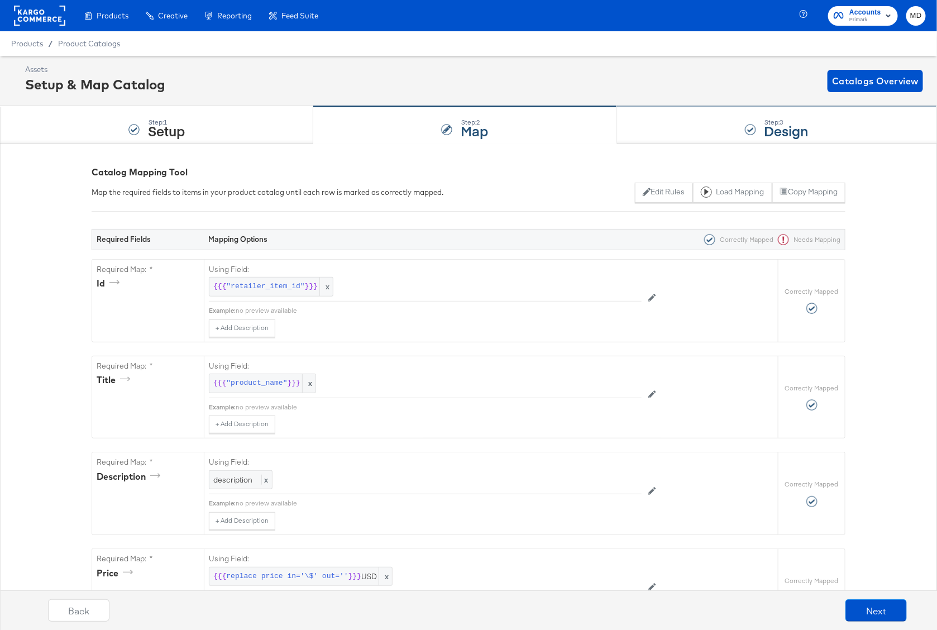
click at [653, 131] on div "Step: 3 Design" at bounding box center [777, 125] width 320 height 37
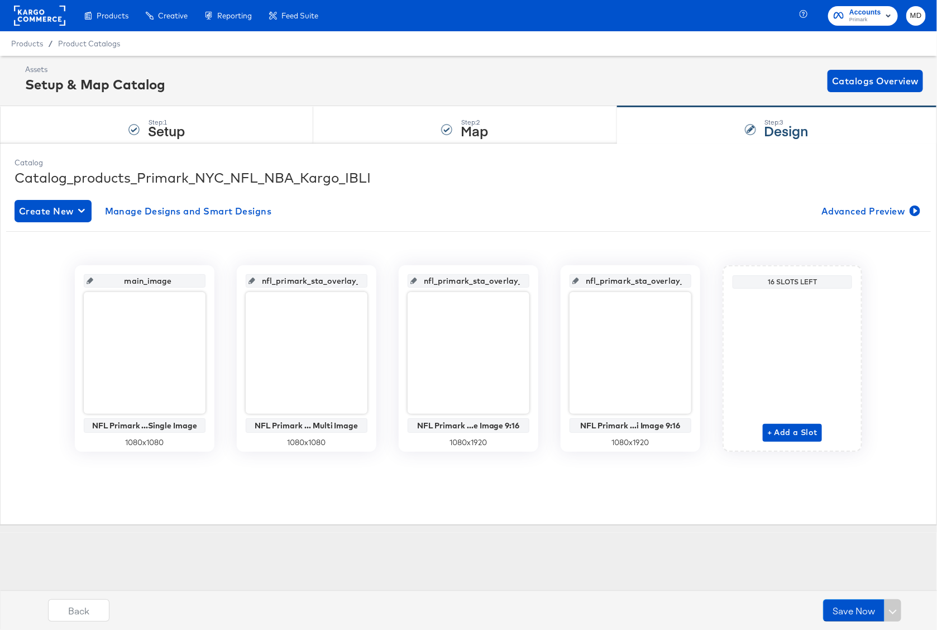
click at [432, 516] on div "Catalog Catalog_products_Primark_NYC_NFL_NBA_Kargo_IBLI Create New Manage Desig…" at bounding box center [468, 333] width 937 height 381
